Goal: Ask a question

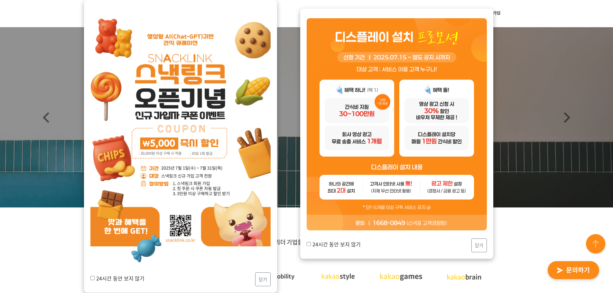
click at [307, 242] on input "24시간 동안 보지 않기" at bounding box center [309, 244] width 4 height 4
checkbox input "true"
click at [474, 241] on button "닫기" at bounding box center [478, 246] width 15 height 14
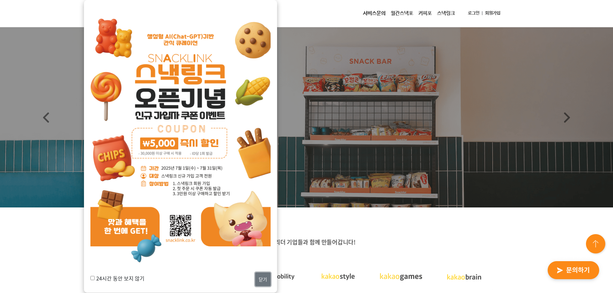
click at [260, 276] on button "닫기" at bounding box center [262, 279] width 15 height 14
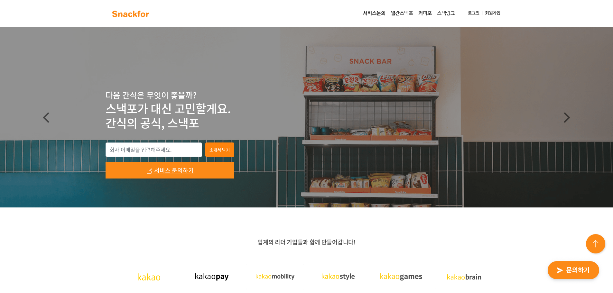
click at [209, 168] on link "서비스 문의하기" at bounding box center [169, 170] width 129 height 16
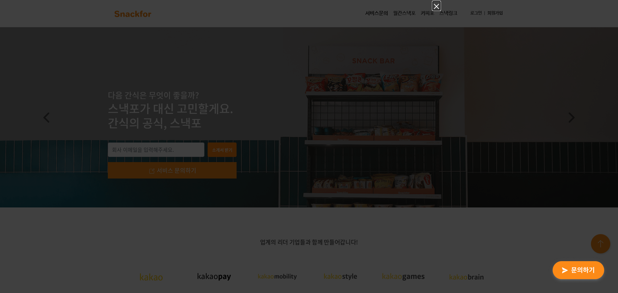
click at [438, 7] on icon "Close" at bounding box center [436, 7] width 8 height 8
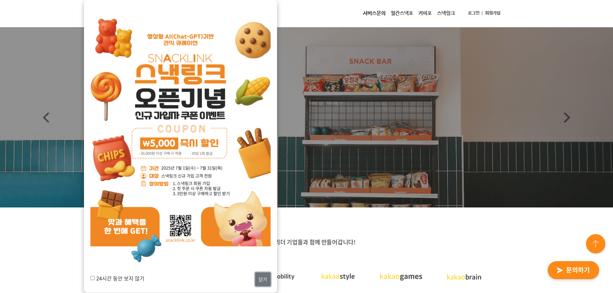
click at [261, 277] on button "닫기" at bounding box center [262, 279] width 15 height 14
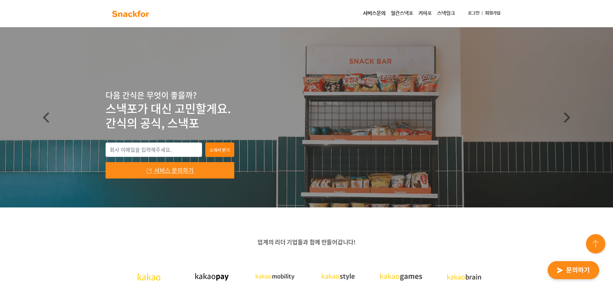
click at [202, 173] on link "서비스 문의하기" at bounding box center [169, 170] width 129 height 16
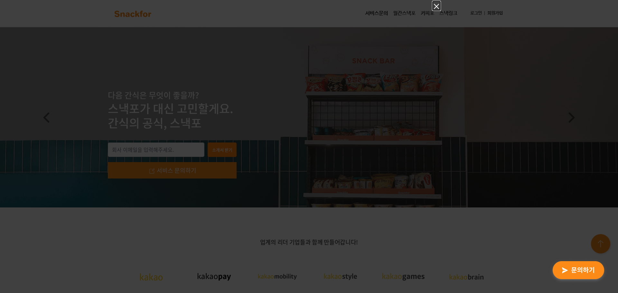
click at [433, 5] on icon "Close" at bounding box center [436, 7] width 8 height 8
